Goal: Information Seeking & Learning: Learn about a topic

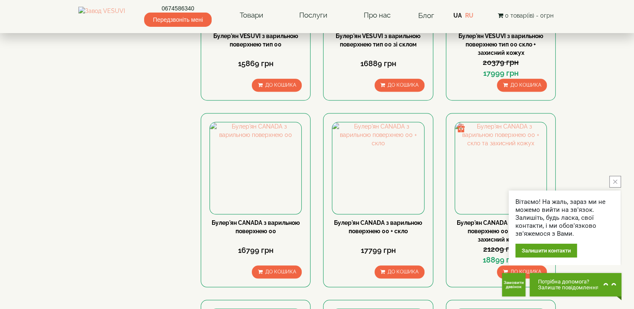
scroll to position [710, 0]
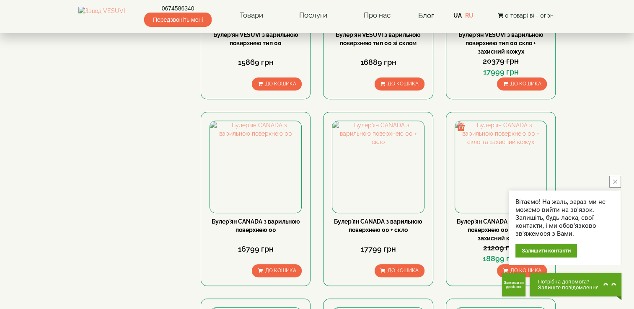
click at [615, 181] on icon "close button" at bounding box center [615, 182] width 4 height 4
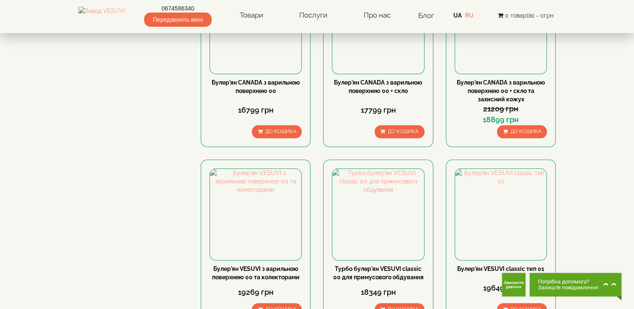
scroll to position [899, 0]
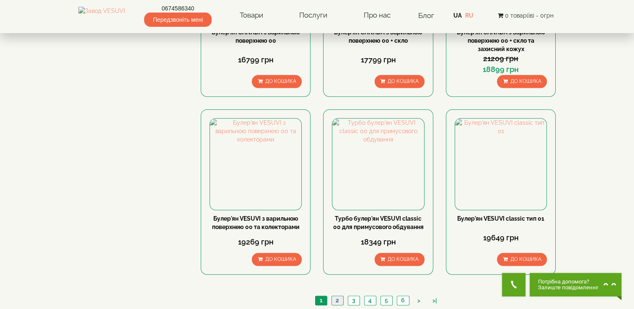
click at [337, 296] on link "2" at bounding box center [337, 300] width 12 height 9
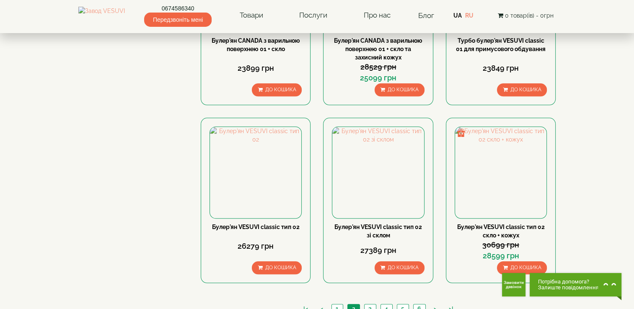
scroll to position [883, 0]
click at [370, 304] on link "3" at bounding box center [370, 308] width 12 height 9
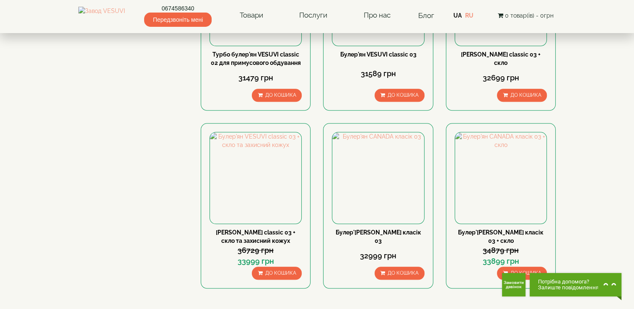
scroll to position [878, 0]
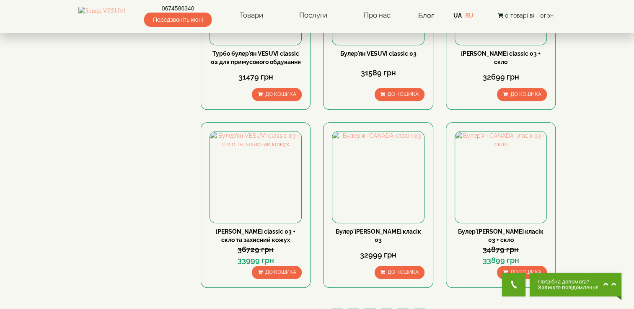
click at [387, 309] on link "4" at bounding box center [386, 313] width 12 height 9
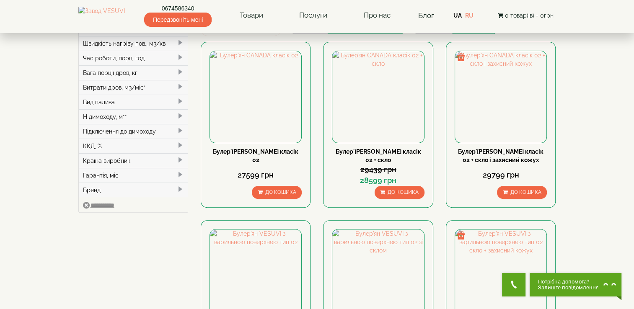
scroll to position [878, 0]
